Goal: Check status: Check status

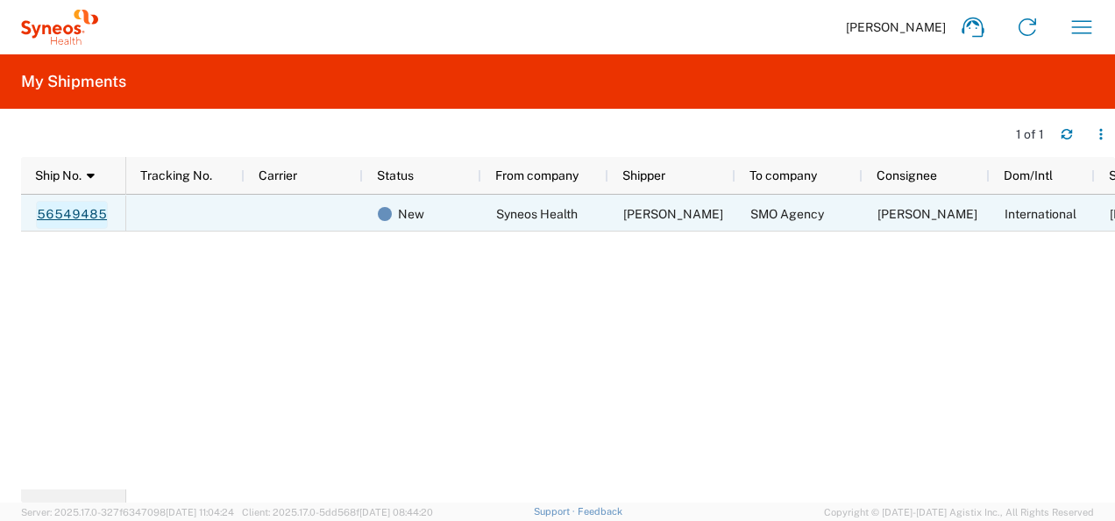
click at [81, 215] on link "56549485" at bounding box center [72, 215] width 72 height 28
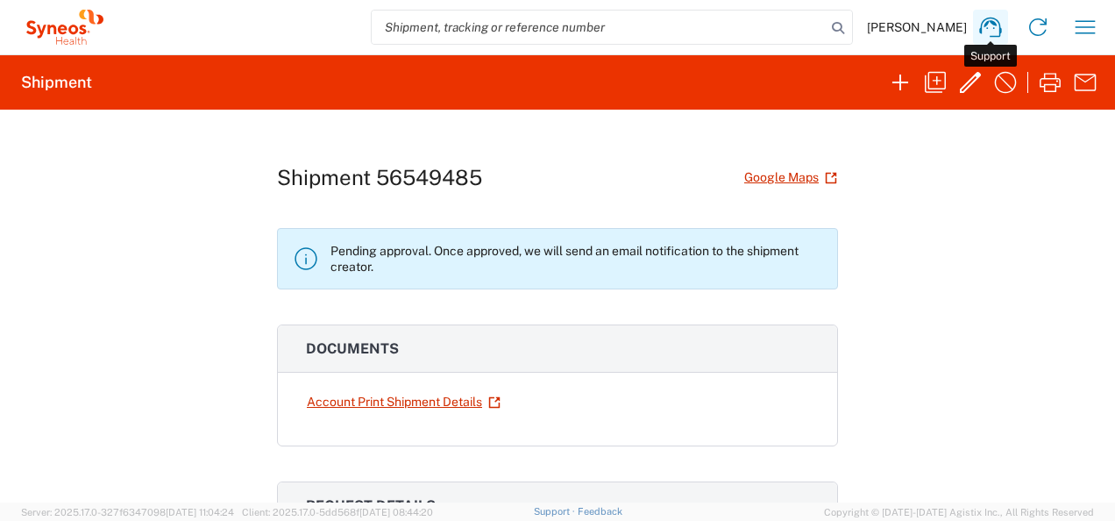
click at [989, 28] on icon at bounding box center [990, 27] width 28 height 28
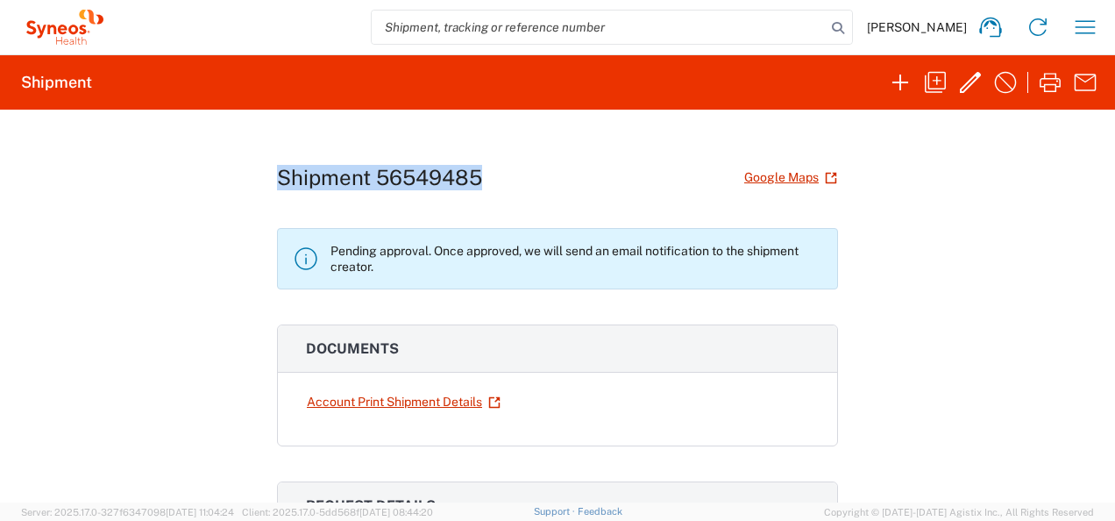
drag, startPoint x: 480, startPoint y: 182, endPoint x: 272, endPoint y: 174, distance: 208.7
click at [277, 174] on div "Shipment 56549485 Google Maps" at bounding box center [557, 177] width 561 height 31
drag, startPoint x: 272, startPoint y: 174, endPoint x: 296, endPoint y: 168, distance: 25.3
copy h1 "Shipment 56549485"
click at [1087, 33] on icon "button" at bounding box center [1085, 26] width 20 height 13
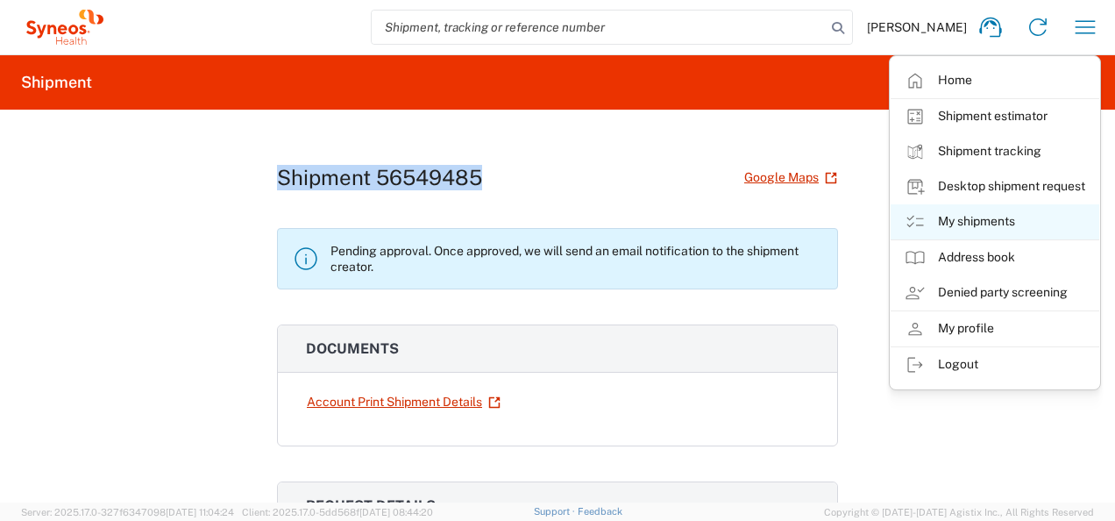
click at [986, 216] on link "My shipments" at bounding box center [994, 221] width 209 height 35
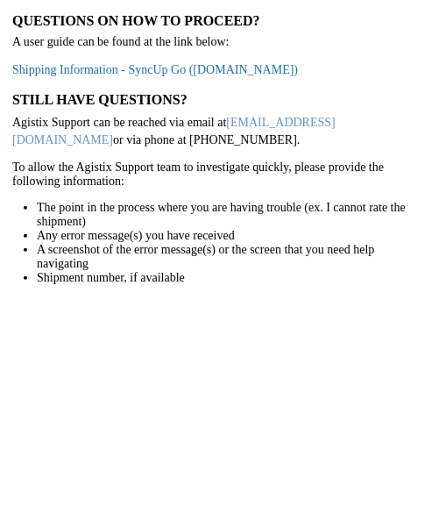
click at [99, 69] on link "Shipping Information - SyncUp Go ([DOMAIN_NAME])" at bounding box center [155, 69] width 286 height 13
